Goal: Task Accomplishment & Management: Use online tool/utility

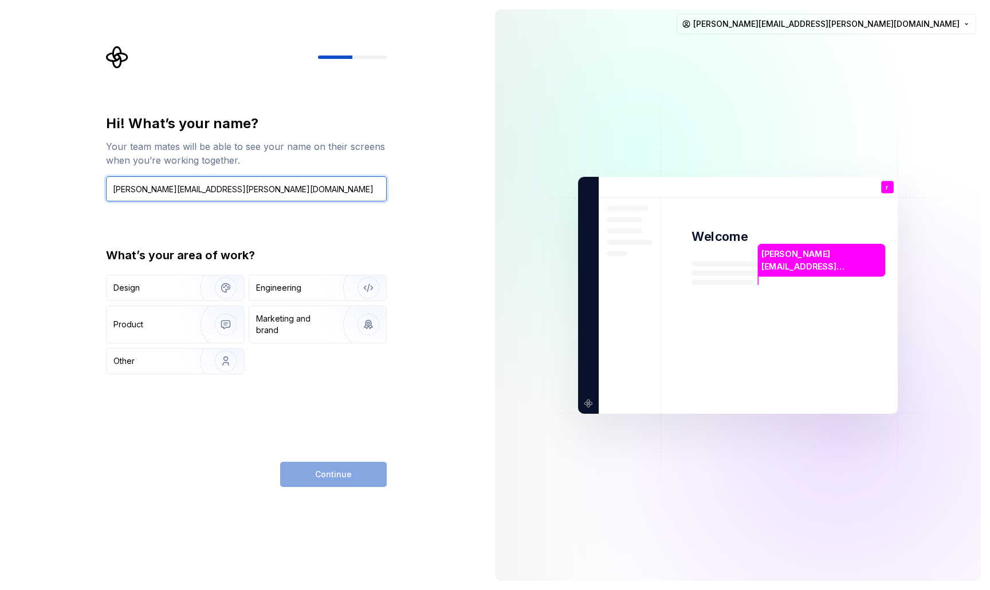
type input "[PERSON_NAME][EMAIL_ADDRESS][PERSON_NAME][DOMAIN_NAME]"
click at [363, 472] on div "Continue" at bounding box center [333, 474] width 107 height 25
click at [294, 222] on div "Hi! What’s your name? Your team mates will be able to see your name on their sc…" at bounding box center [246, 245] width 281 height 260
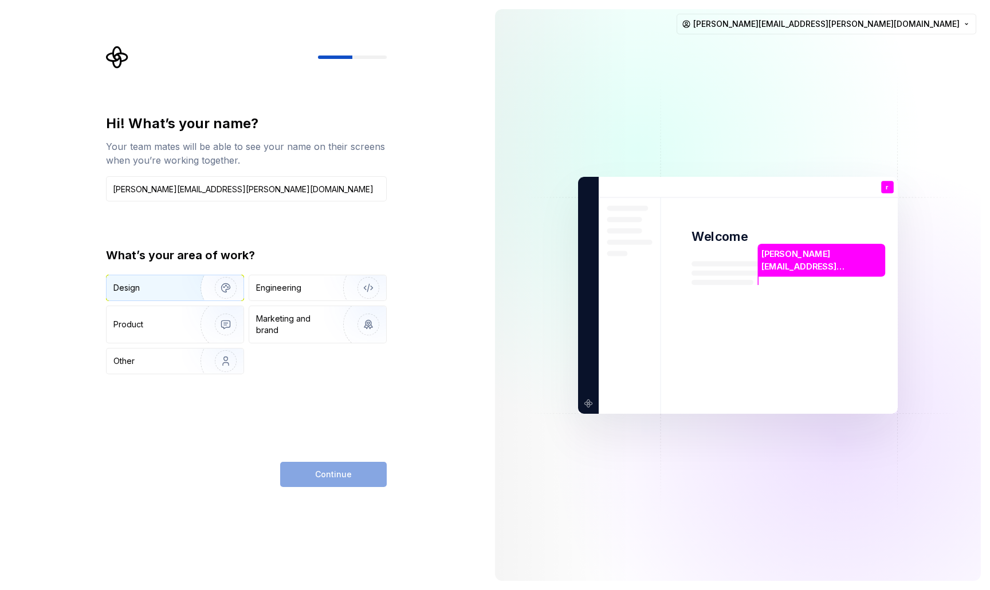
click at [164, 287] on div "Design" at bounding box center [149, 287] width 72 height 11
click at [363, 476] on button "Continue" at bounding box center [333, 474] width 107 height 25
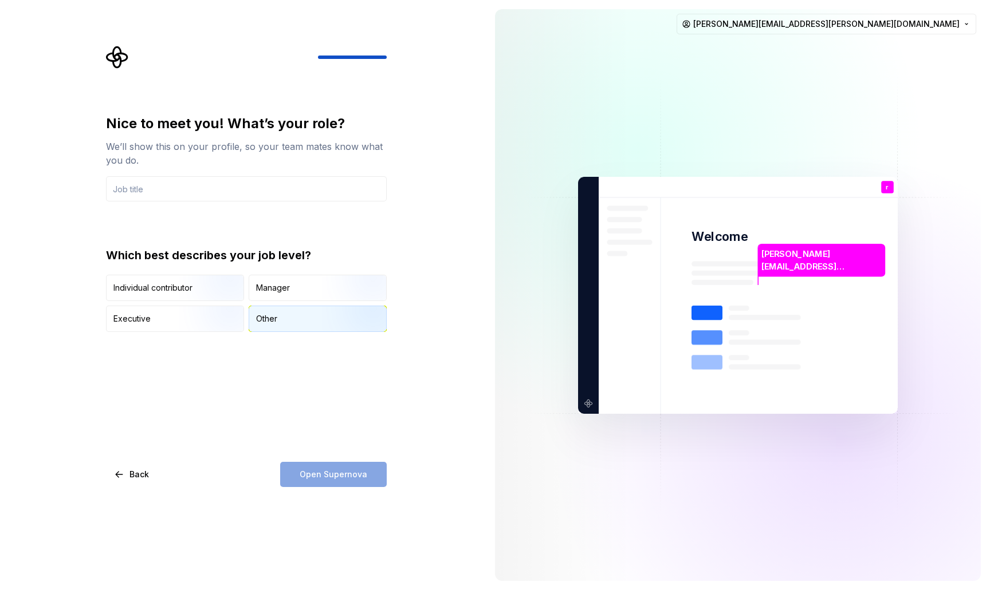
click at [259, 321] on div "Other" at bounding box center [266, 318] width 21 height 11
click at [141, 191] on input "text" at bounding box center [246, 188] width 281 height 25
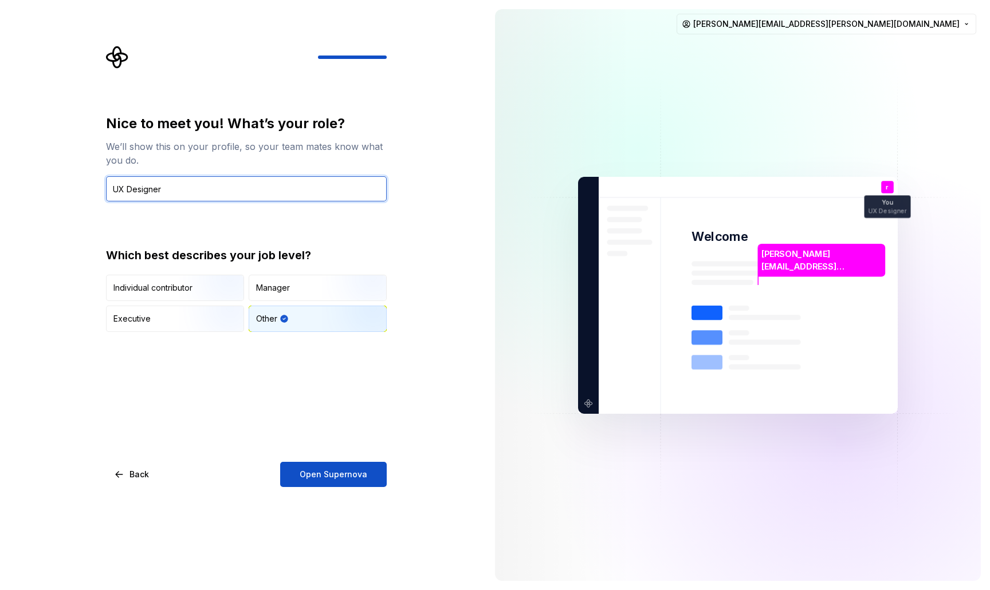
type input "UX Designer"
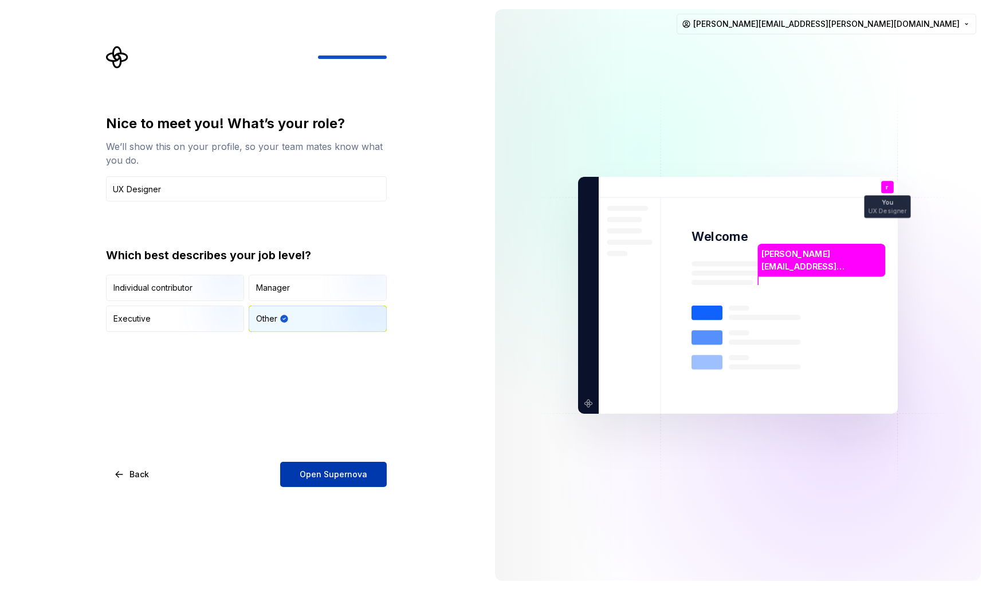
drag, startPoint x: 296, startPoint y: 461, endPoint x: 308, endPoint y: 472, distance: 16.2
click at [297, 462] on div "Nice to meet you! What’s your role? We’ll show this on your profile, so your te…" at bounding box center [246, 301] width 281 height 373
click at [309, 472] on span "Open Supernova" at bounding box center [333, 474] width 68 height 11
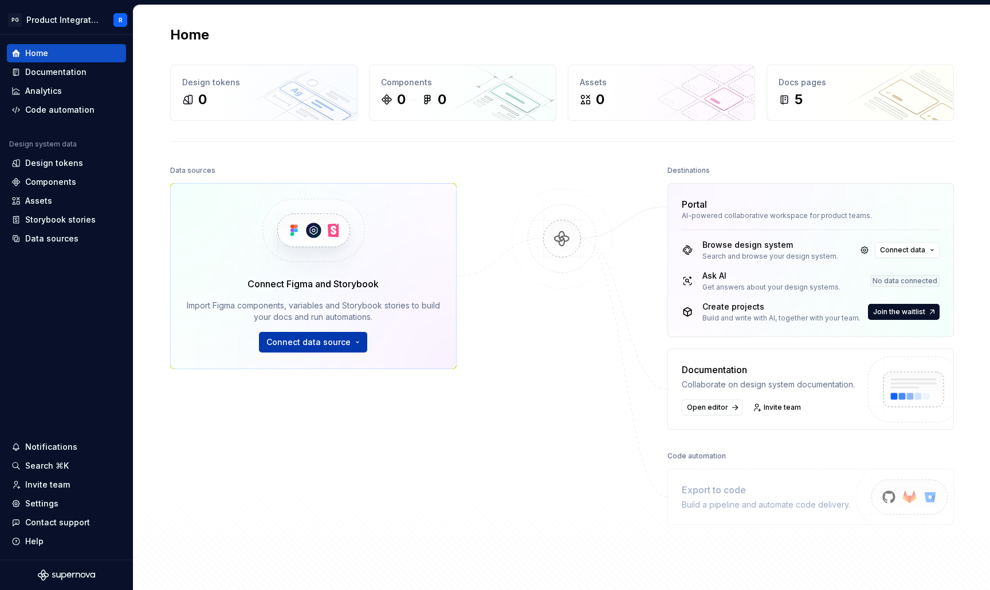
click at [308, 341] on span "Connect data source" at bounding box center [308, 342] width 84 height 11
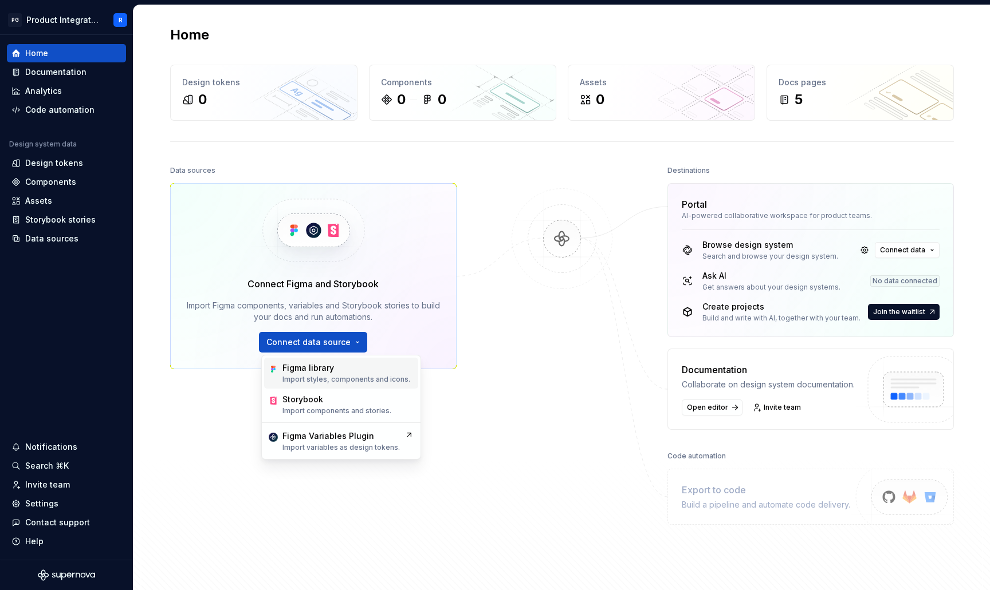
click at [320, 370] on div "Figma library" at bounding box center [308, 367] width 52 height 11
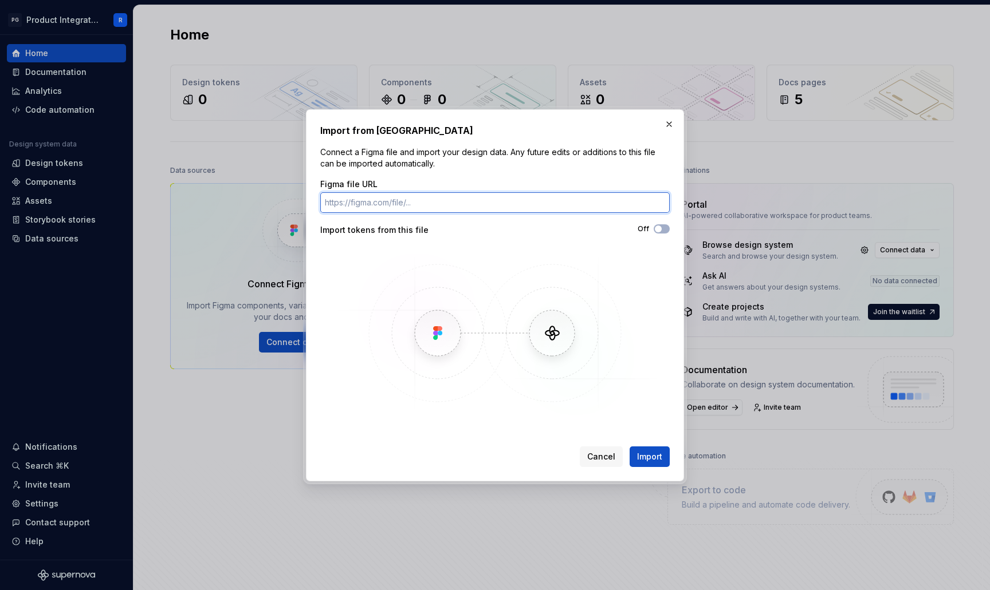
paste input "[URL][DOMAIN_NAME]"
type input "[URL][DOMAIN_NAME]"
click at [656, 230] on span "button" at bounding box center [658, 229] width 7 height 7
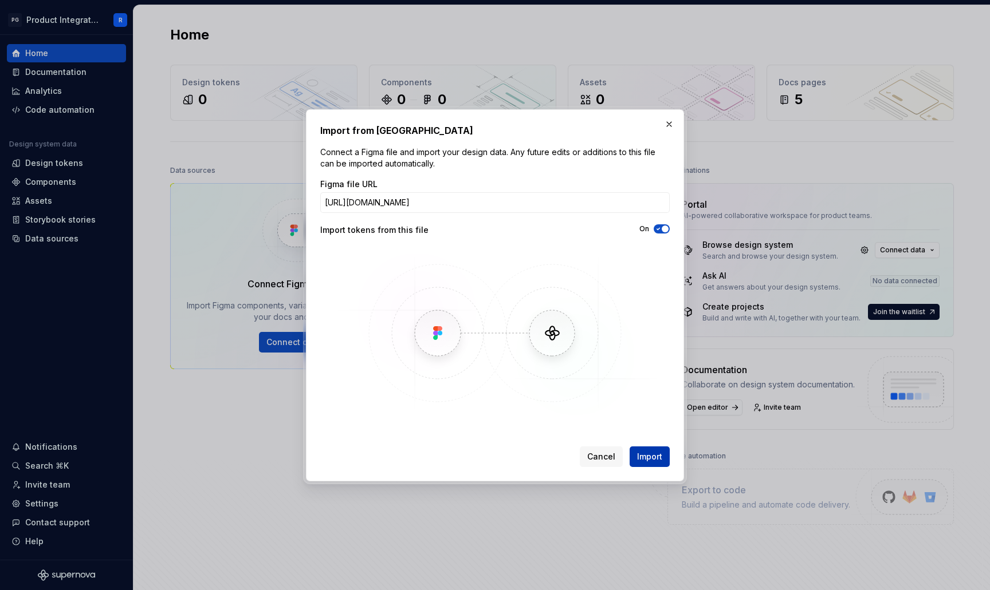
click at [649, 458] on span "Import" at bounding box center [649, 456] width 25 height 11
click at [645, 458] on div "Cancel Import" at bounding box center [625, 457] width 90 height 21
